Goal: Ask a question

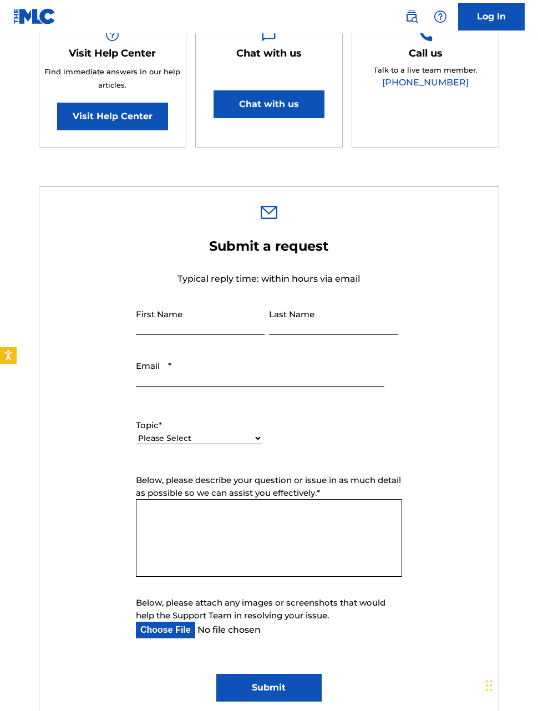
scroll to position [248, 0]
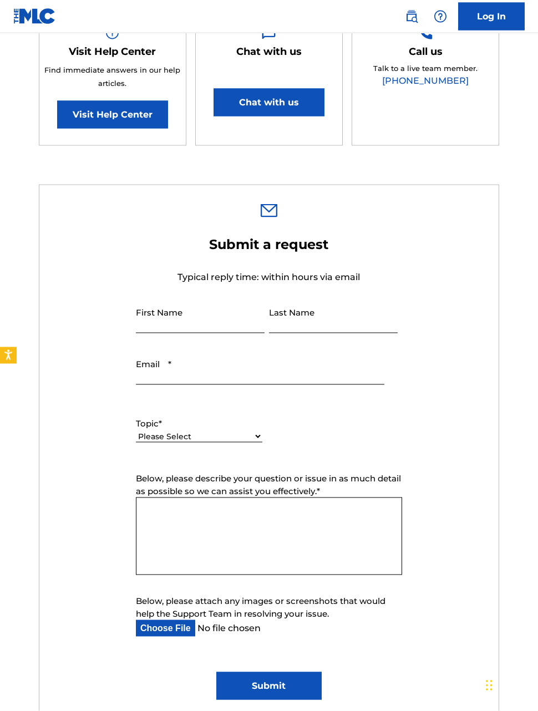
click at [247, 441] on select "Please Select I need help with my account I need help with managing my catalog …" at bounding box center [199, 437] width 126 height 12
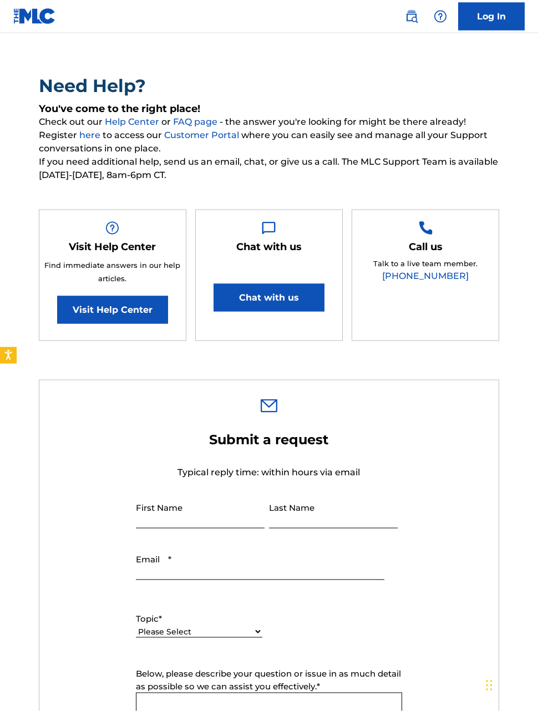
scroll to position [48, 0]
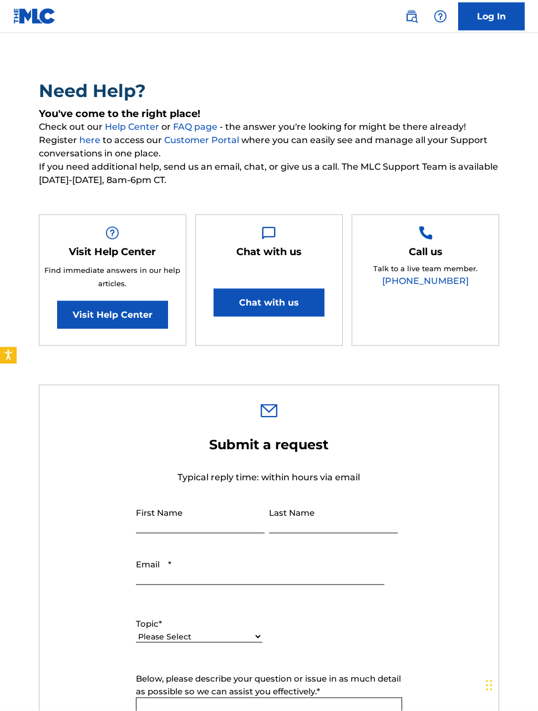
click at [302, 299] on button "Chat with us" at bounding box center [269, 303] width 111 height 28
click at [226, 526] on input "First Name" at bounding box center [200, 517] width 129 height 32
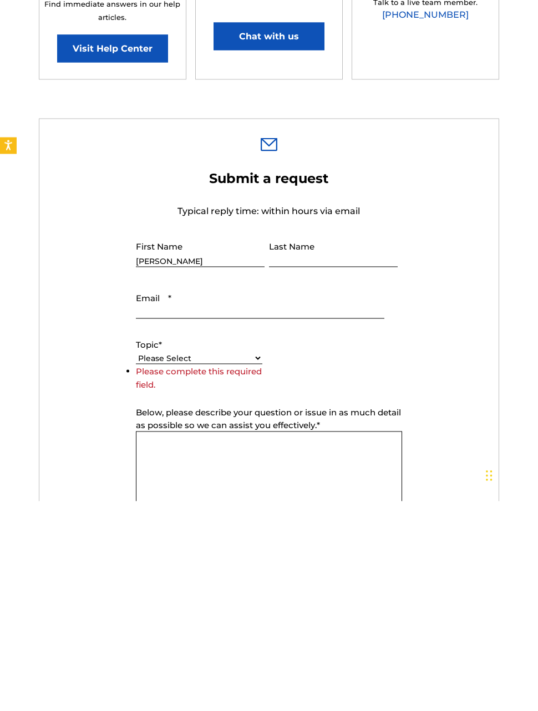
click at [312, 445] on input "Last Name" at bounding box center [333, 461] width 129 height 32
click at [195, 445] on input "[PERSON_NAME]" at bounding box center [200, 461] width 129 height 32
click at [197, 445] on input "[PERSON_NAME]" at bounding box center [200, 461] width 129 height 32
click at [196, 445] on input "[PERSON_NAME]" at bounding box center [200, 461] width 129 height 32
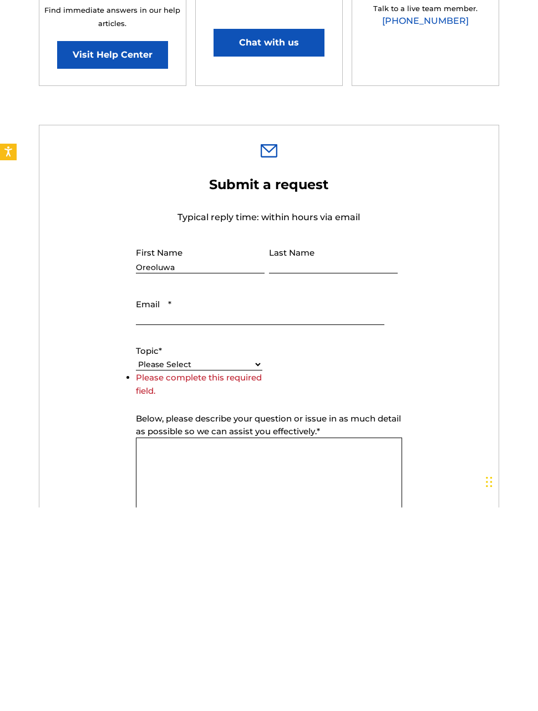
type input "Oreoluwa"
click at [301, 445] on input "Last Name" at bounding box center [333, 461] width 129 height 32
type input "[PERSON_NAME]"
click at [231, 497] on input "Email *" at bounding box center [260, 513] width 248 height 32
type input "[EMAIL_ADDRESS][DOMAIN_NAME]"
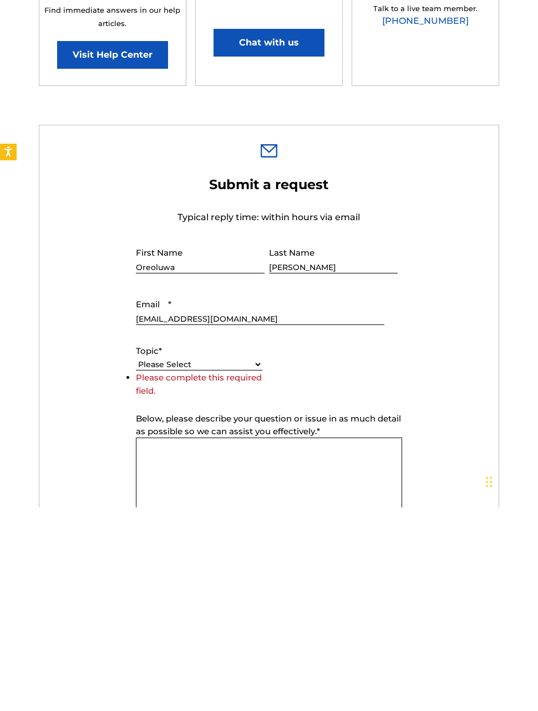
scroll to position [308, 0]
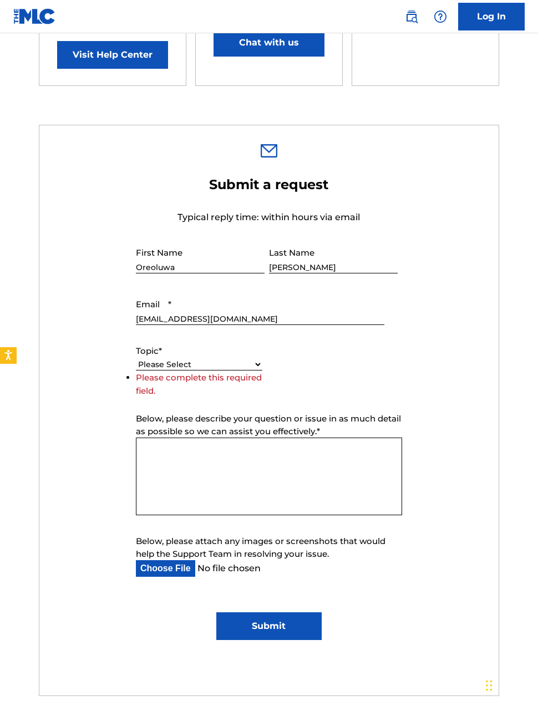
click at [246, 318] on input "[EMAIL_ADDRESS][DOMAIN_NAME]" at bounding box center [260, 309] width 248 height 32
click at [242, 364] on select "Please Select I need help with my account I need help with managing my catalog …" at bounding box center [199, 365] width 126 height 12
select select "I need help with managing my catalog"
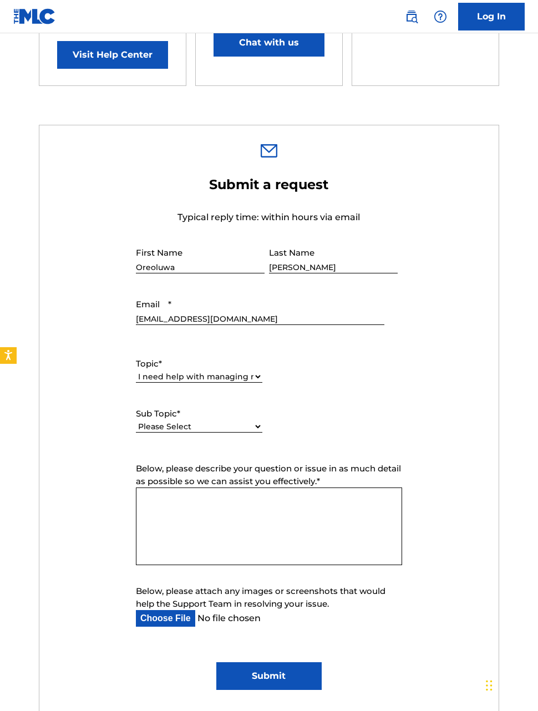
click at [237, 430] on select "Please Select I need help with CWR I need help registering my work(s) in The ML…" at bounding box center [199, 427] width 126 height 12
select select "I need help with a conflict or overclaim"
click at [338, 505] on textarea "Below, please describe your question or issue in as much detail as possible so …" at bounding box center [269, 527] width 266 height 78
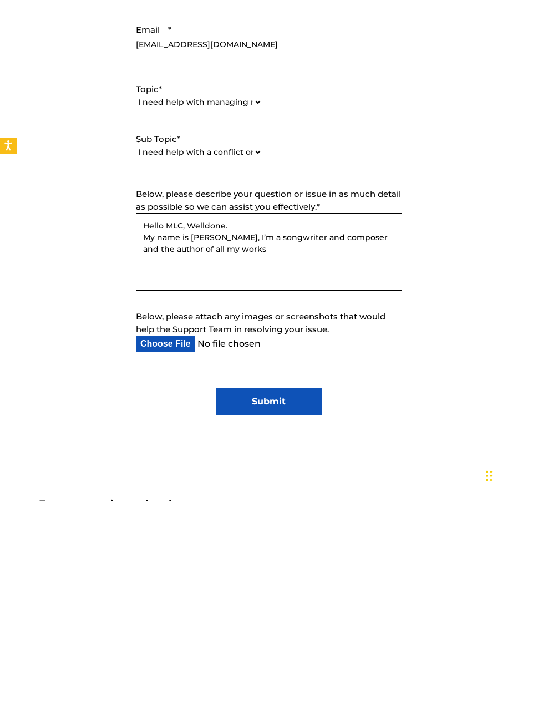
click at [285, 423] on textarea "Hello MLC, Welldone. My name is [PERSON_NAME], I’m a songwriter and composer an…" at bounding box center [269, 462] width 266 height 78
click at [306, 423] on textarea "Hello MLC, Welldone. My name is [PERSON_NAME], I’m an Artist and songwriter and…" at bounding box center [269, 462] width 266 height 78
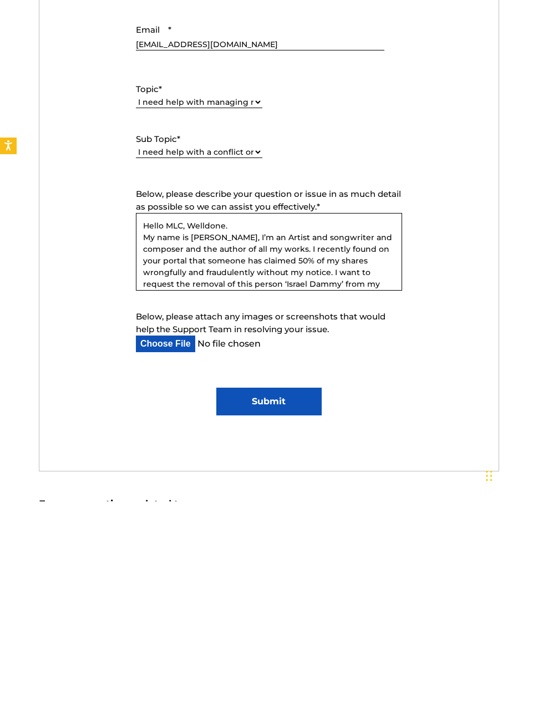
scroll to position [11, 0]
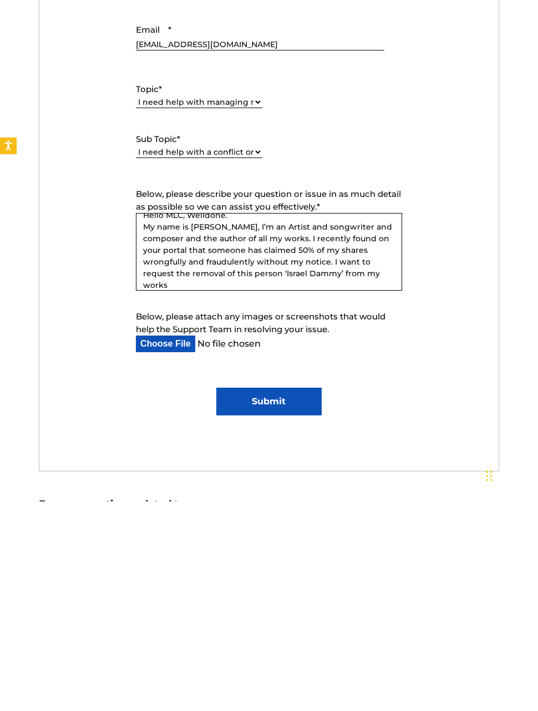
click at [360, 423] on textarea "Hello MLC, Welldone. My name is [PERSON_NAME], I’m an Artist and songwriter and…" at bounding box center [269, 462] width 266 height 78
click at [170, 423] on textarea "Hello MLC, Welldone. My name is [PERSON_NAME], I’m an Artist and songwriter and…" at bounding box center [269, 462] width 266 height 78
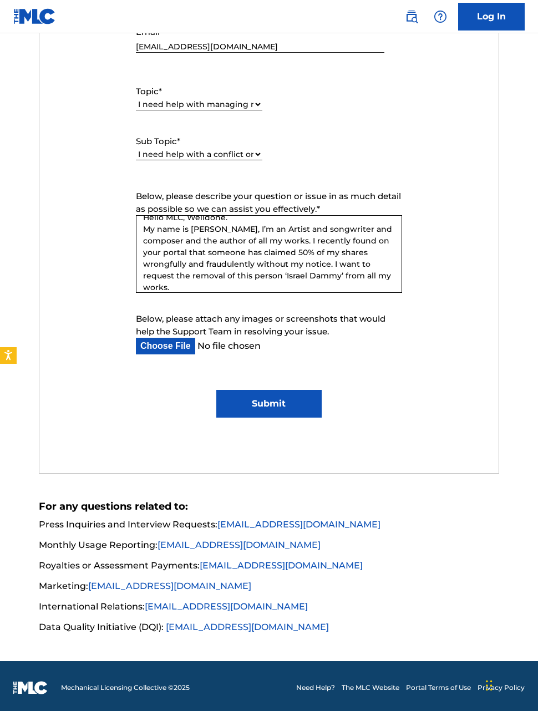
click at [209, 285] on textarea "Hello MLC, Welldone. My name is [PERSON_NAME], I’m an Artist and songwriter and…" at bounding box center [269, 254] width 266 height 78
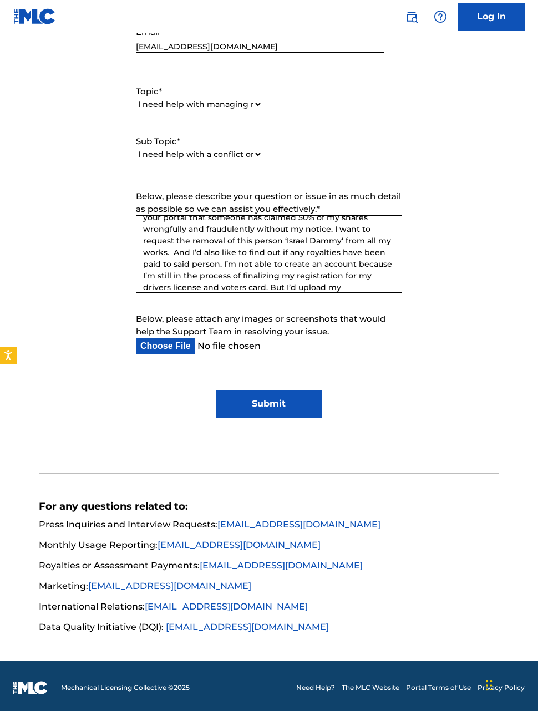
scroll to position [65, 0]
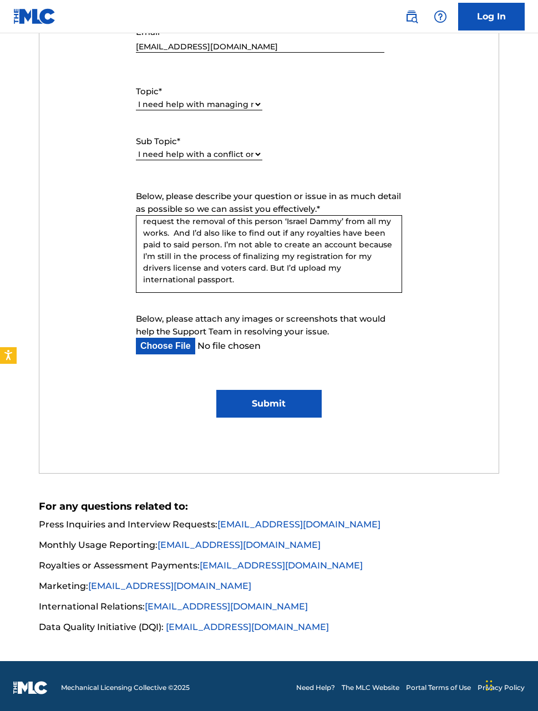
type textarea "Hello MLC, Welldone. My name is [PERSON_NAME], I’m an Artist and songwriter and…"
click at [174, 344] on input "Below, please attach any images or screenshots that would help the Support Team…" at bounding box center [260, 346] width 248 height 17
type input "C:\fakepath\IMG_6170.jpeg"
click at [204, 282] on textarea "Hello MLC, Welldone. My name is [PERSON_NAME], I’m an Artist and songwriter and…" at bounding box center [269, 254] width 266 height 78
type textarea "Hello MLC, Welldone. My name is [PERSON_NAME], I’m an Artist and songwriter and…"
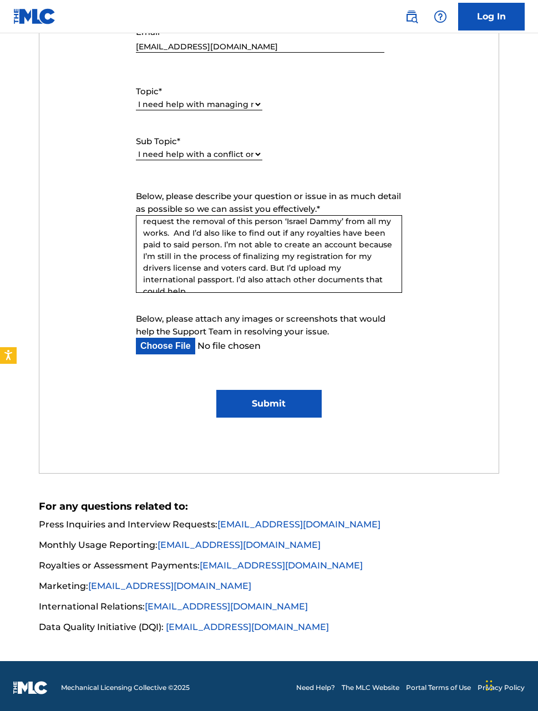
click at [170, 346] on input "Below, please attach any images or screenshots that would help the Support Team…" at bounding box center [260, 346] width 248 height 17
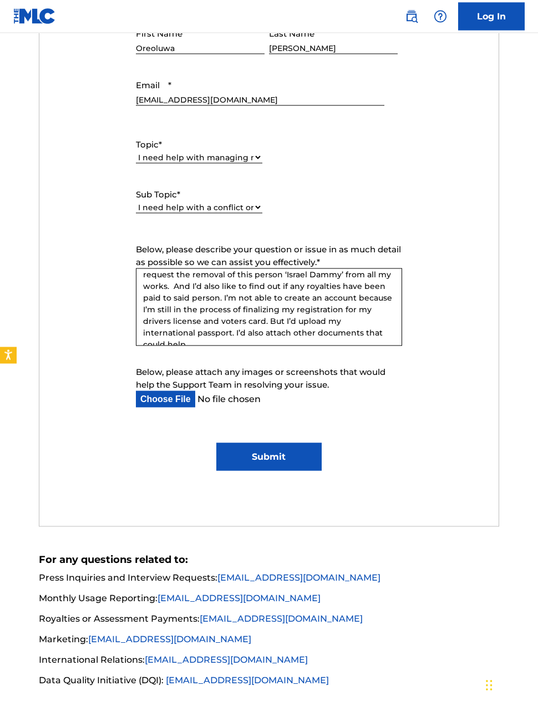
scroll to position [522, 0]
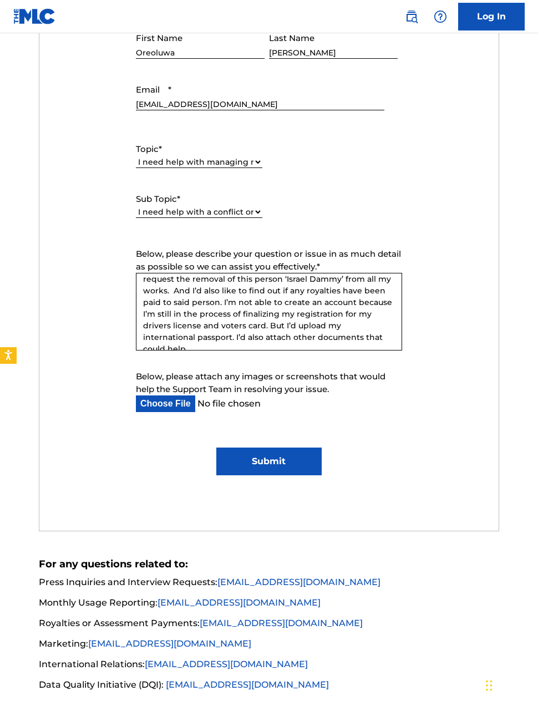
click at [172, 402] on input "Below, please attach any images or screenshots that would help the Support Team…" at bounding box center [260, 403] width 248 height 17
type input "C:\fakepath\IMG_6170.jpeg"
click at [248, 401] on input "Below, please attach any images or screenshots that would help the Support Team…" at bounding box center [260, 403] width 248 height 17
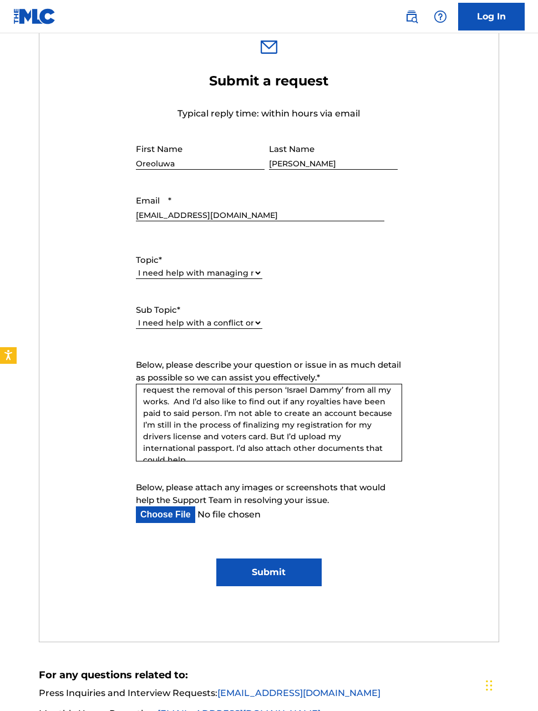
scroll to position [404, 0]
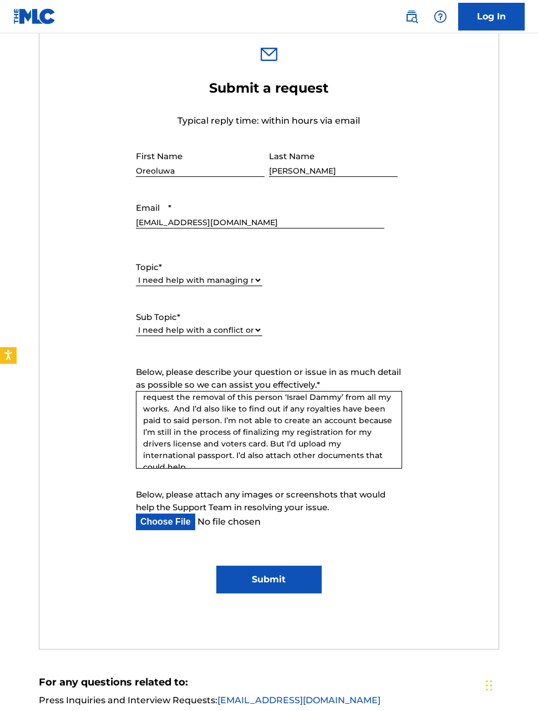
click at [258, 524] on input "Below, please attach any images or screenshots that would help the Support Team…" at bounding box center [260, 522] width 248 height 17
click at [373, 450] on textarea "Hello MLC, Welldone. My name is [PERSON_NAME], I’m an Artist and songwriter and…" at bounding box center [269, 430] width 266 height 78
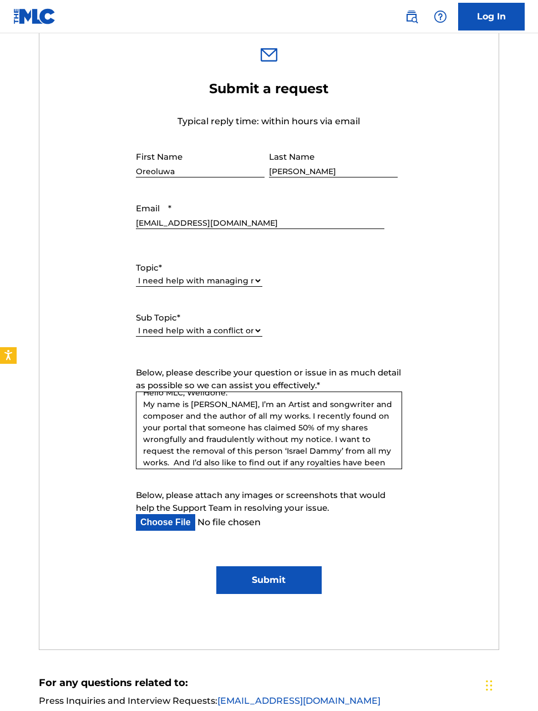
scroll to position [12, 0]
click at [307, 404] on textarea "Hello MLC, Welldone. My name is [PERSON_NAME], I’m an Artist and songwriter and…" at bounding box center [269, 431] width 266 height 78
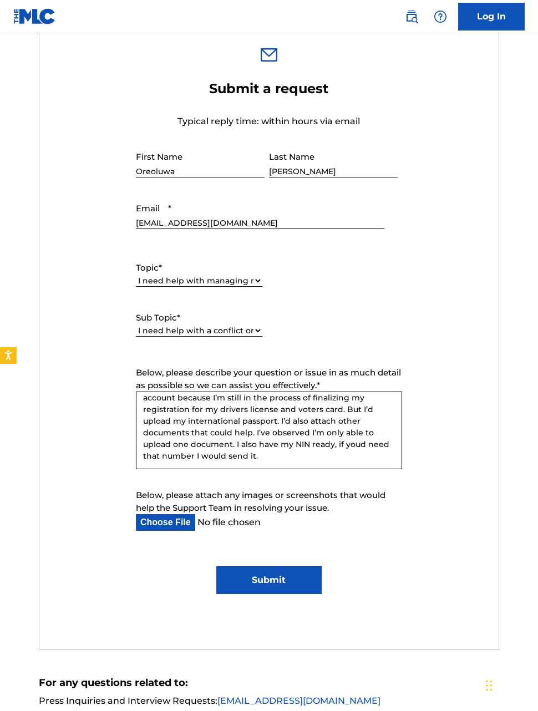
scroll to position [100, 0]
click at [261, 438] on textarea "Hello MLC, Welldone. My name is [PERSON_NAME], I’m an Artist ([PERSON_NAME]) an…" at bounding box center [269, 431] width 266 height 78
click at [261, 437] on textarea "Hello MLC, Welldone. My name is [PERSON_NAME], I’m an Artist ([PERSON_NAME]) an…" at bounding box center [269, 431] width 266 height 78
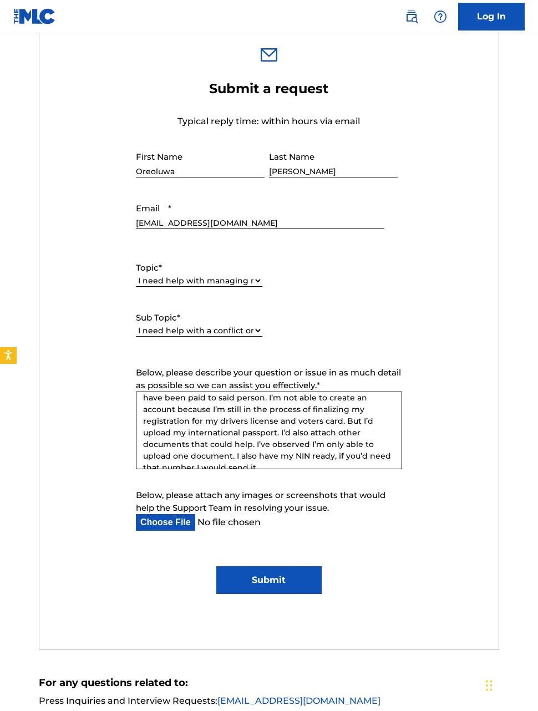
click at [171, 460] on textarea "Hello MLC, Welldone. My name is [PERSON_NAME], I’m an Artist ([PERSON_NAME]) an…" at bounding box center [269, 431] width 266 height 78
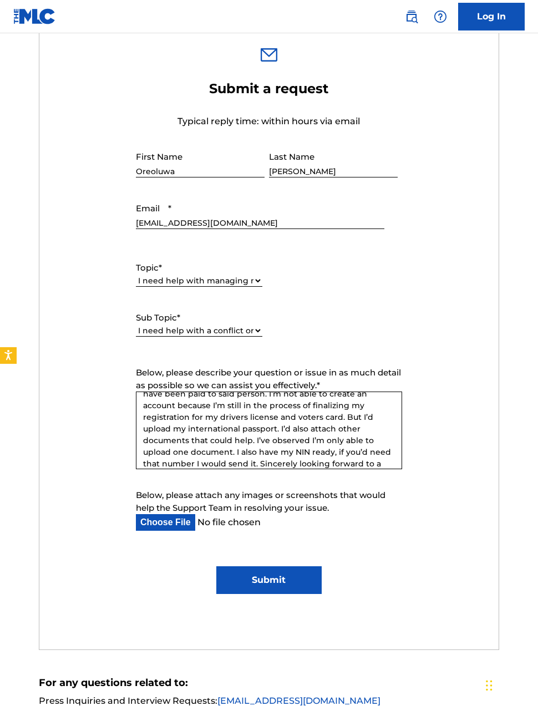
scroll to position [111, 0]
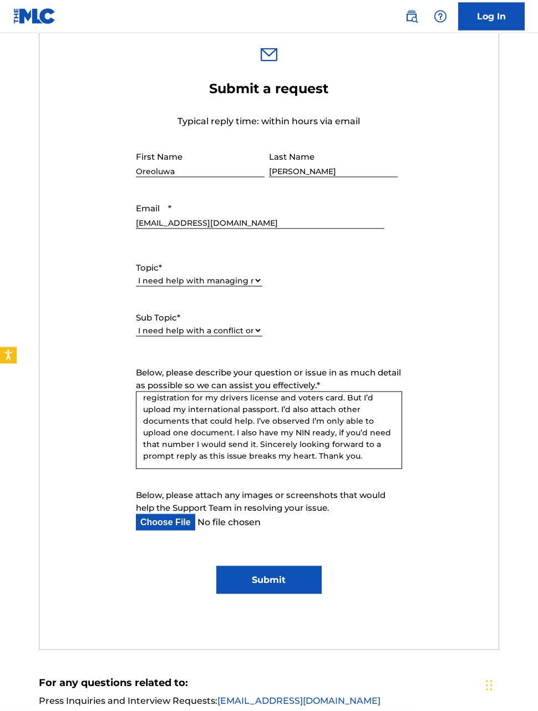
type textarea "Hello MLC, Welldone. My name is [PERSON_NAME], I’m an Artist ([PERSON_NAME]) an…"
click at [294, 577] on input "Submit" at bounding box center [268, 580] width 105 height 28
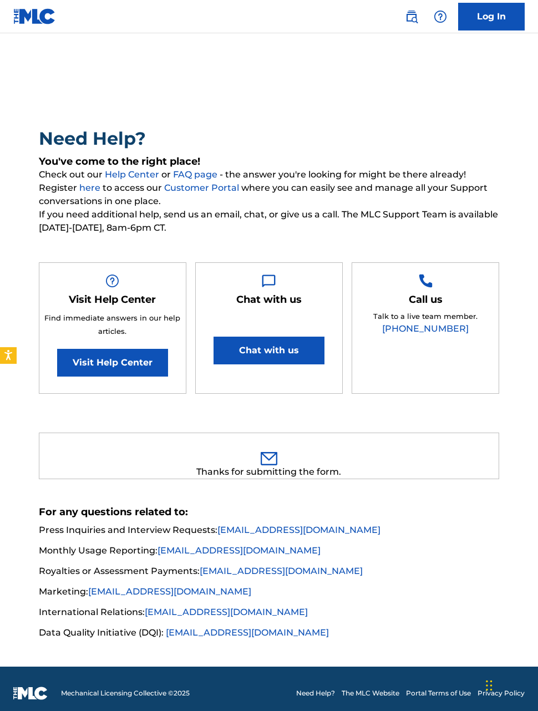
click at [270, 455] on img at bounding box center [269, 458] width 17 height 13
click at [368, 667] on main "Need Help? You've come to the right place! Check out our Help Center or FAQ pag…" at bounding box center [269, 349] width 538 height 633
